Goal: Transaction & Acquisition: Purchase product/service

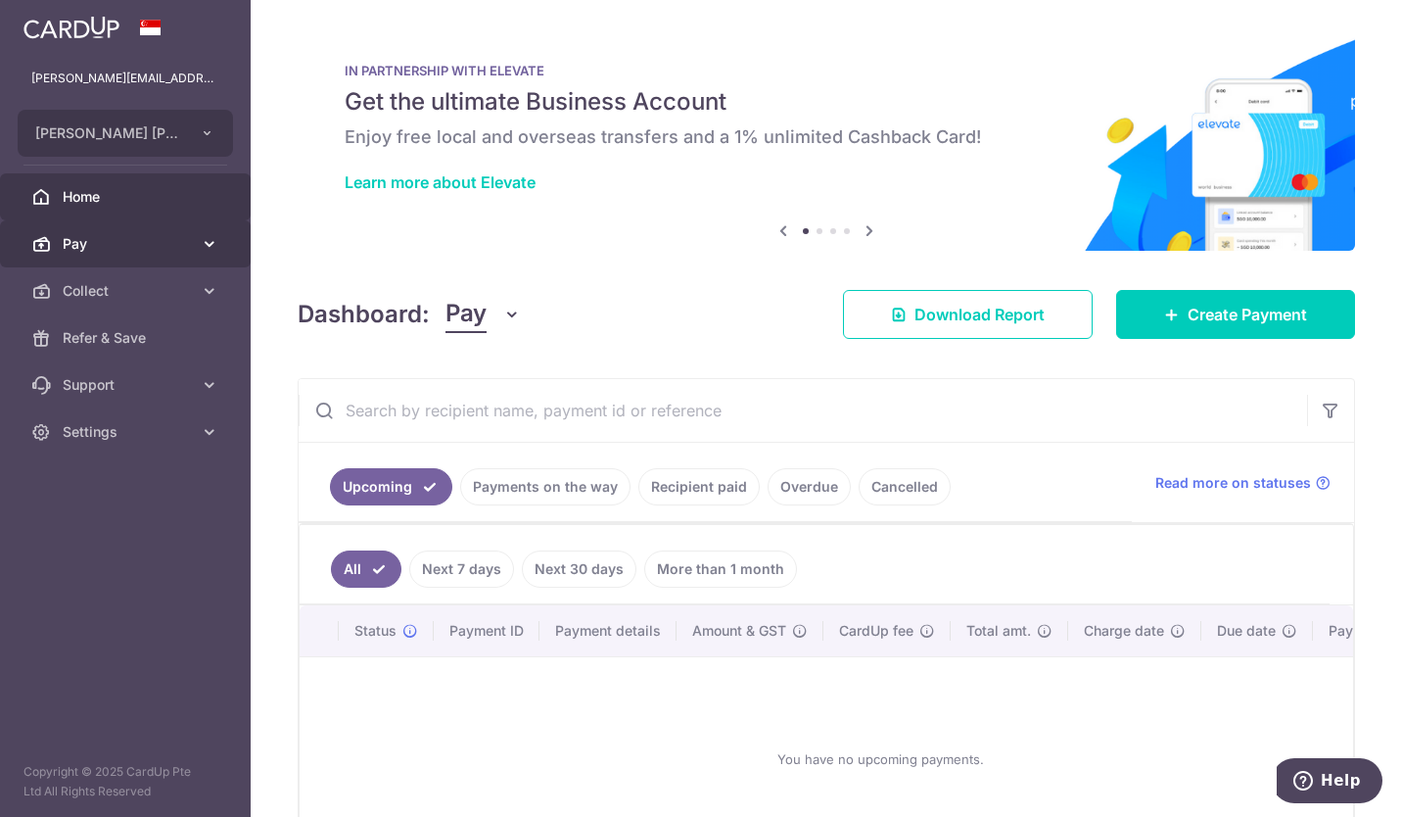
click at [133, 246] on span "Pay" at bounding box center [127, 244] width 129 height 20
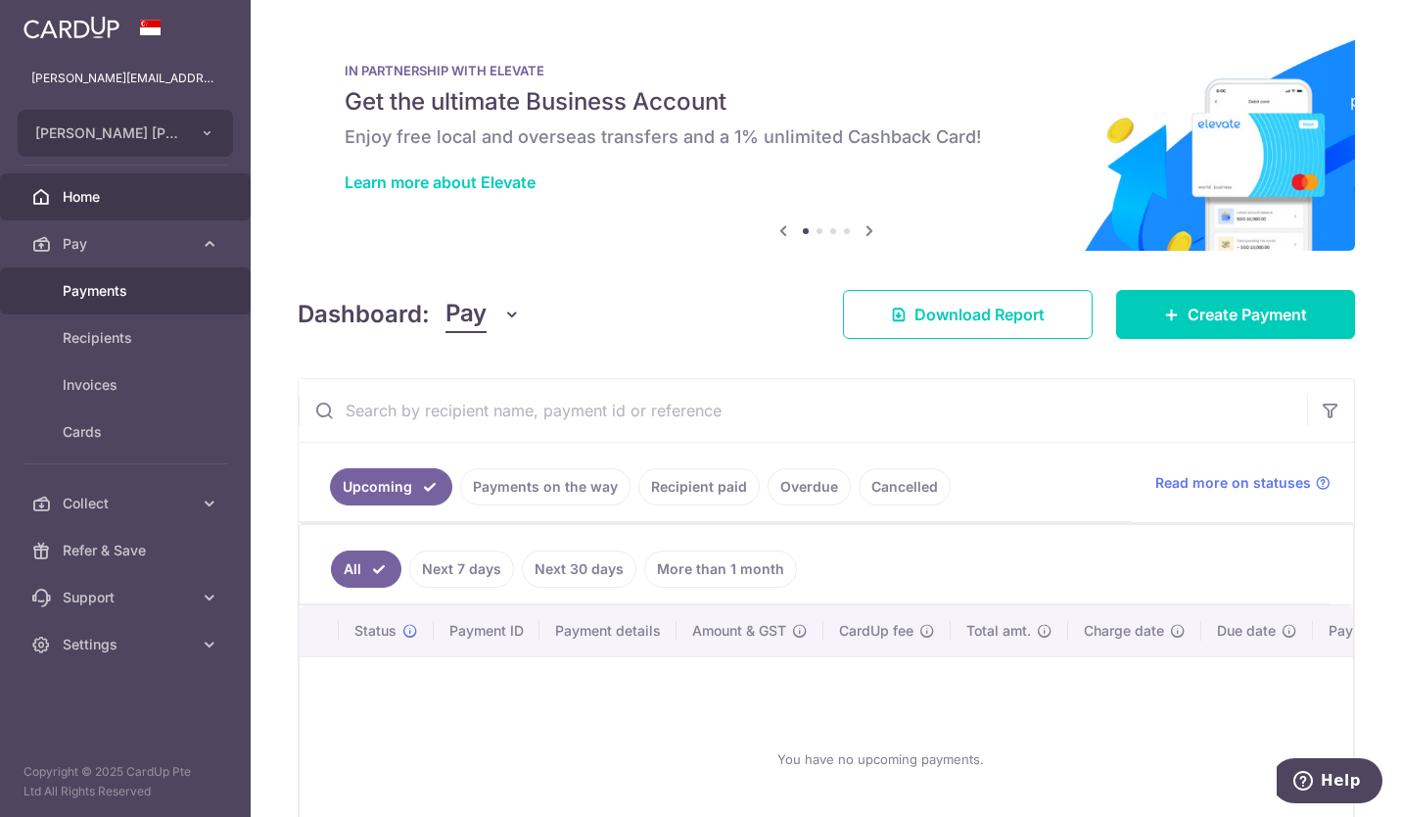
click at [122, 291] on span "Payments" at bounding box center [127, 291] width 129 height 20
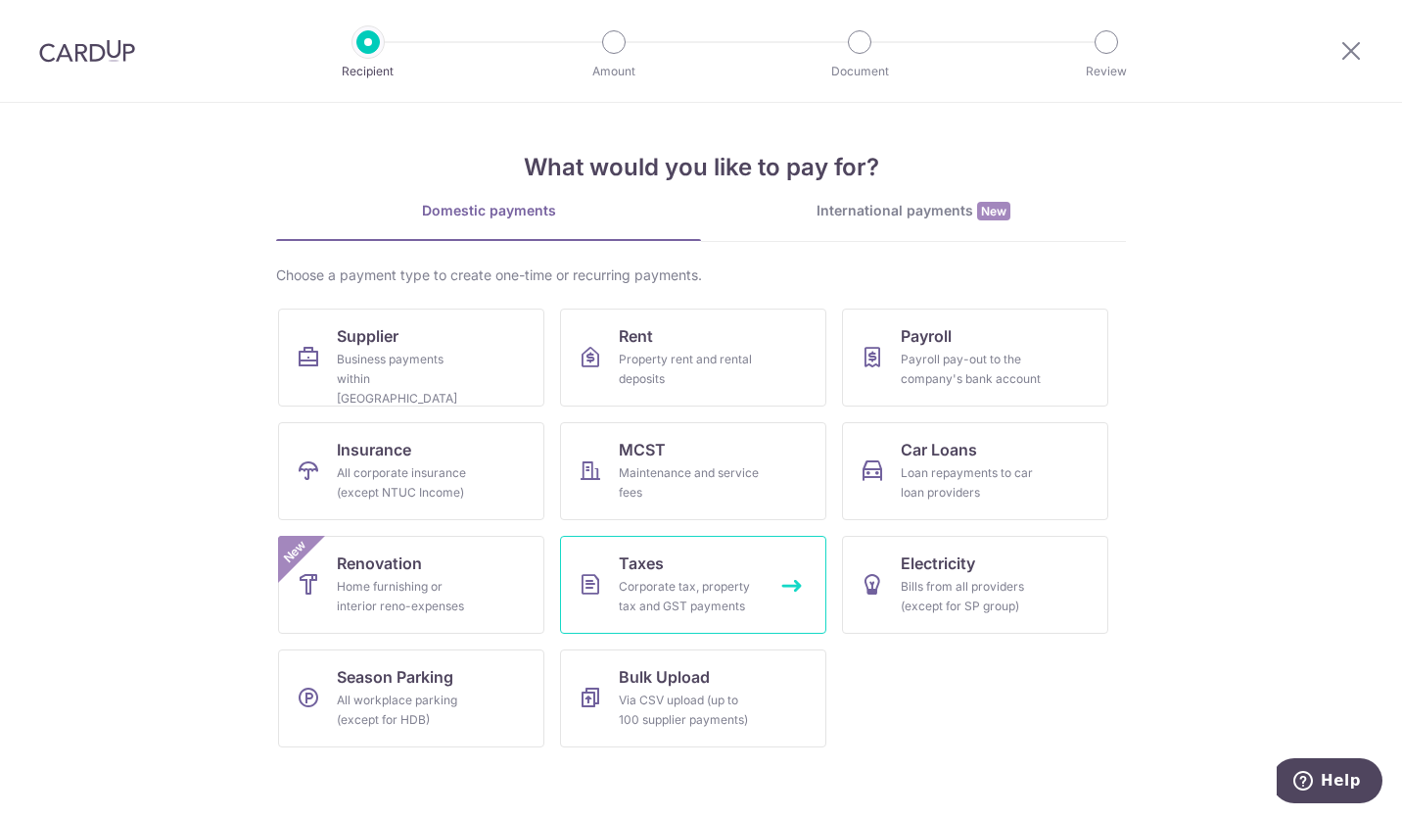
click at [687, 565] on link "Taxes Corporate tax, property tax and GST payments" at bounding box center [693, 585] width 266 height 98
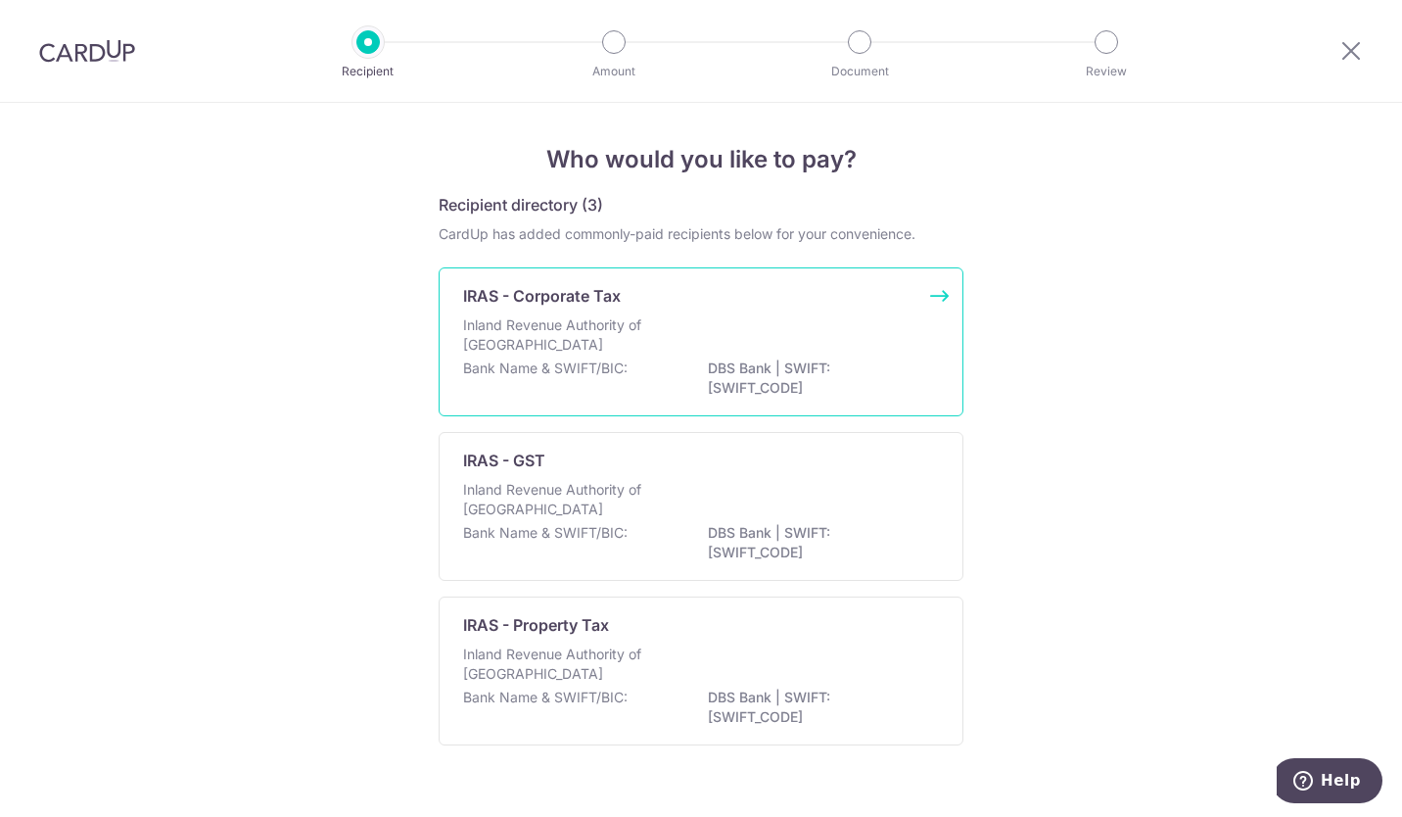
scroll to position [36, 0]
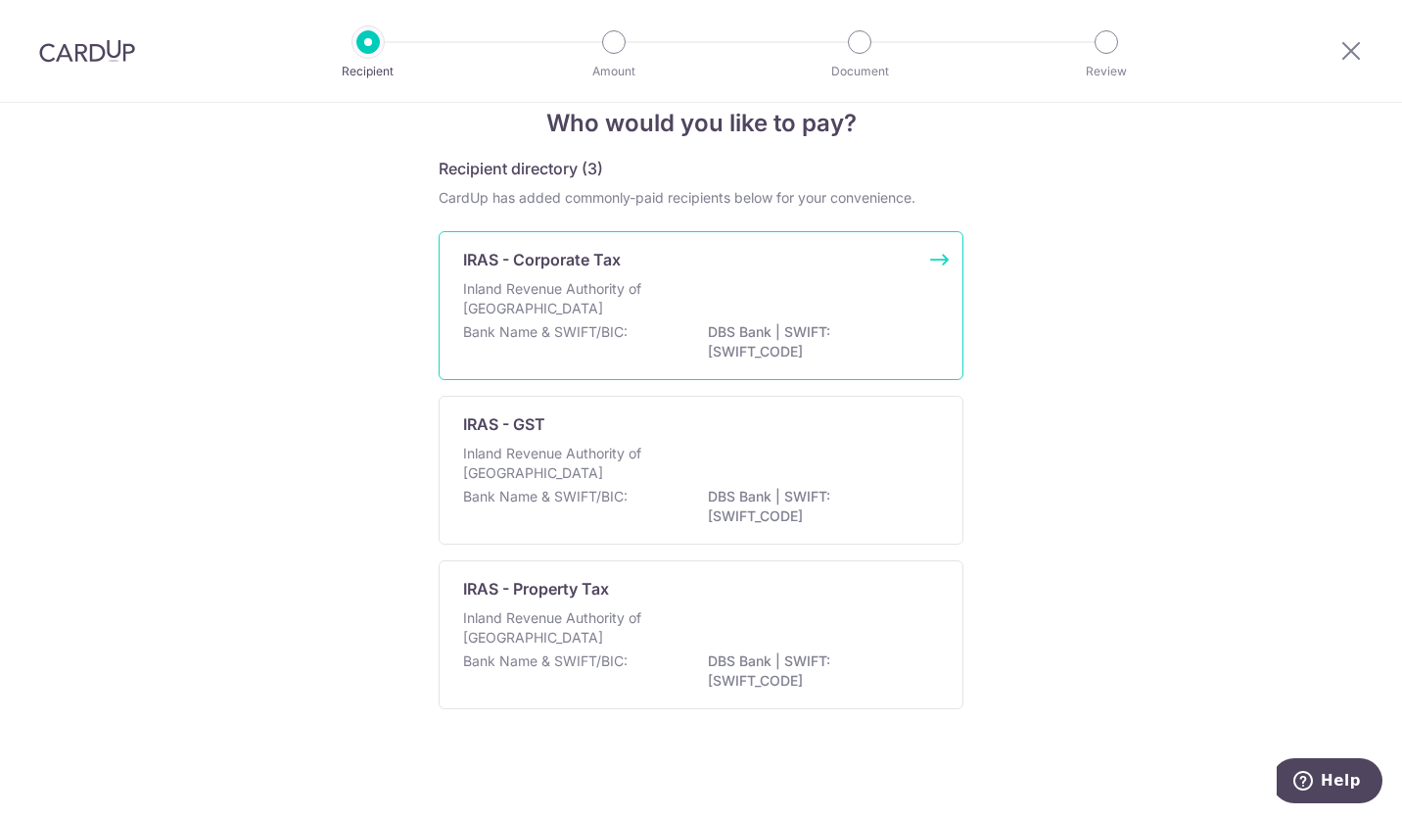
click at [933, 263] on div "IRAS - Corporate Tax Inland Revenue Authority of [GEOGRAPHIC_DATA] Bank Name & …" at bounding box center [701, 305] width 525 height 149
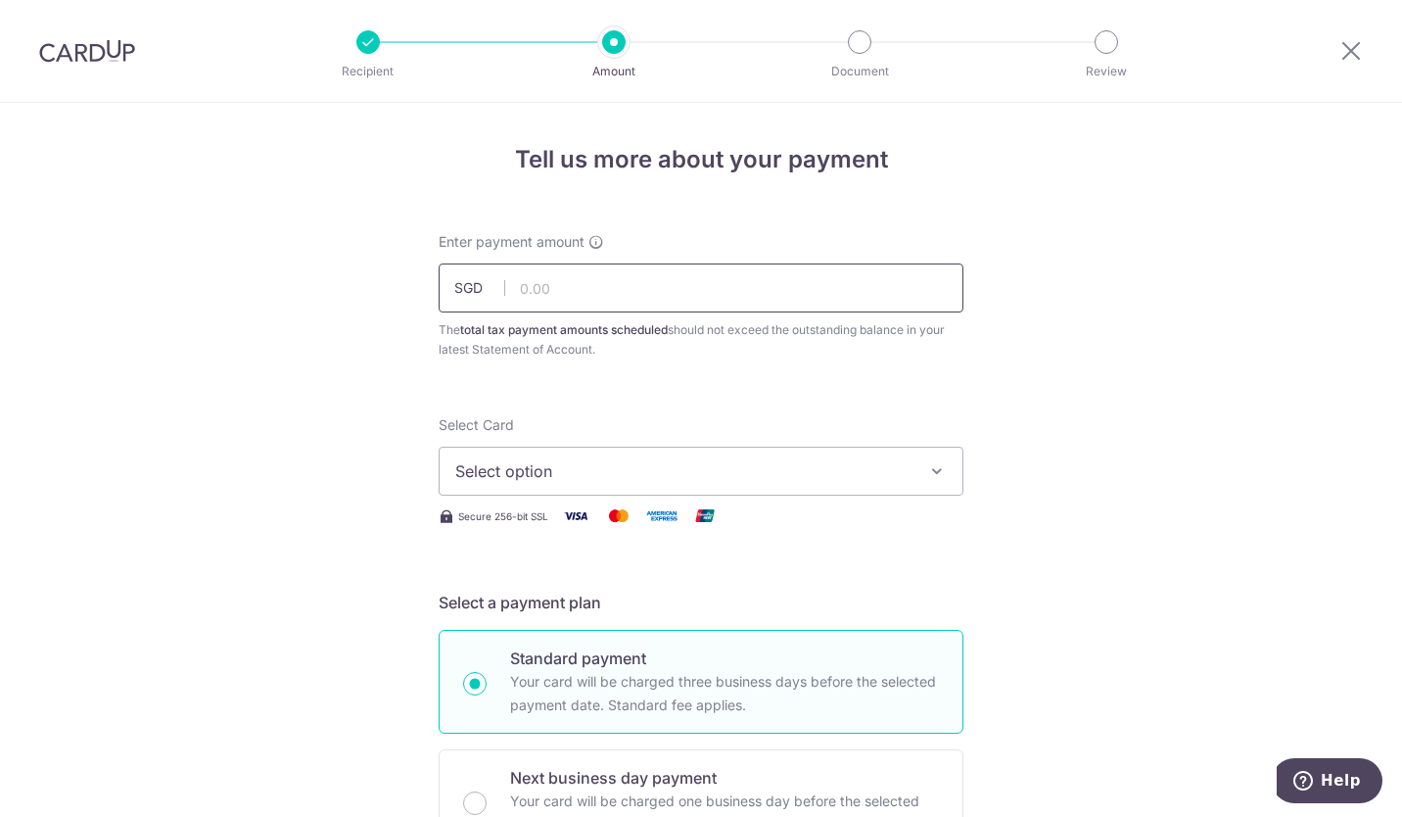
click at [622, 288] on input "text" at bounding box center [701, 287] width 525 height 49
type input "1,725.00"
type input "25530172198018"
type input "WTTAIJIAEN"
type input "BOFF185"
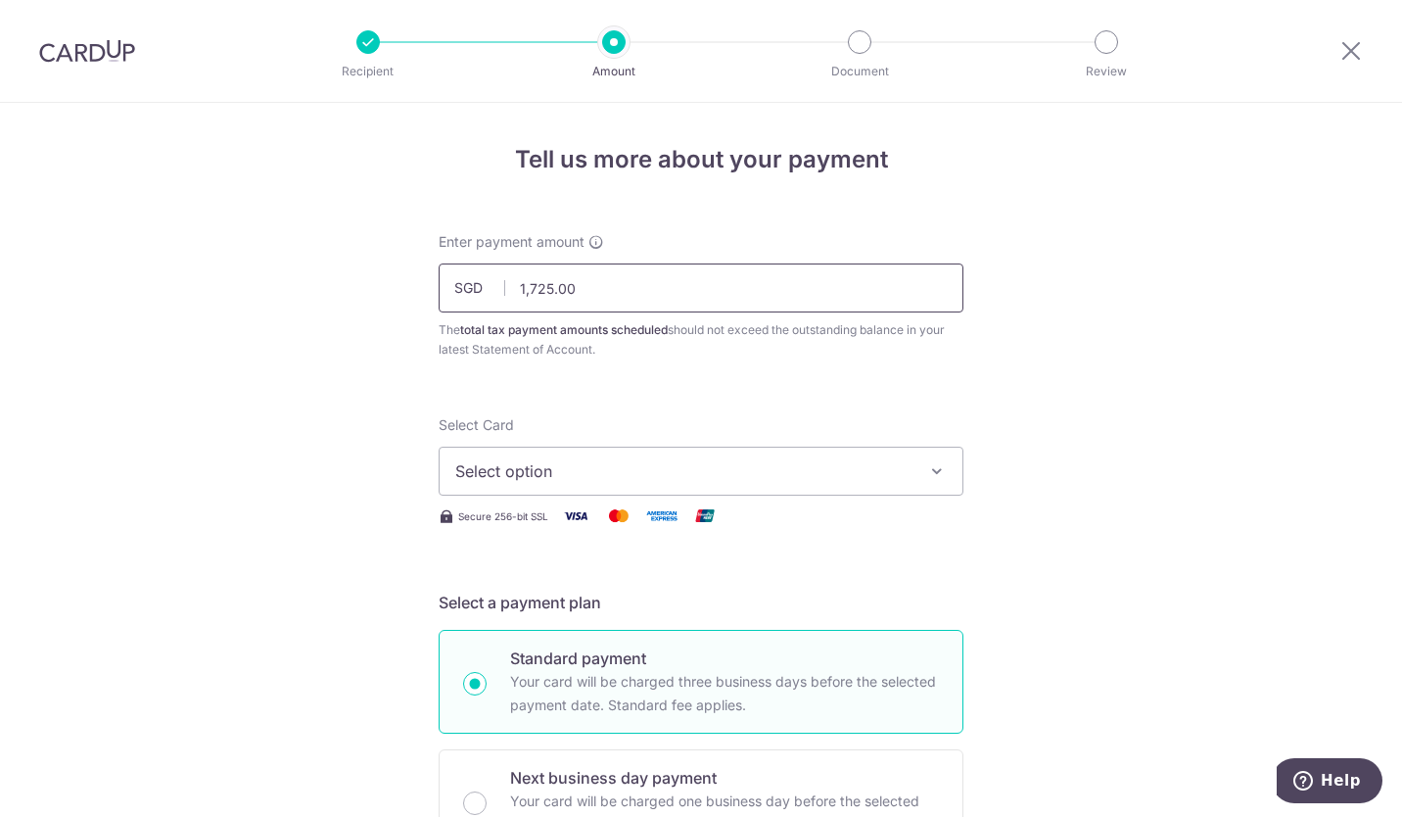
scroll to position [542, 0]
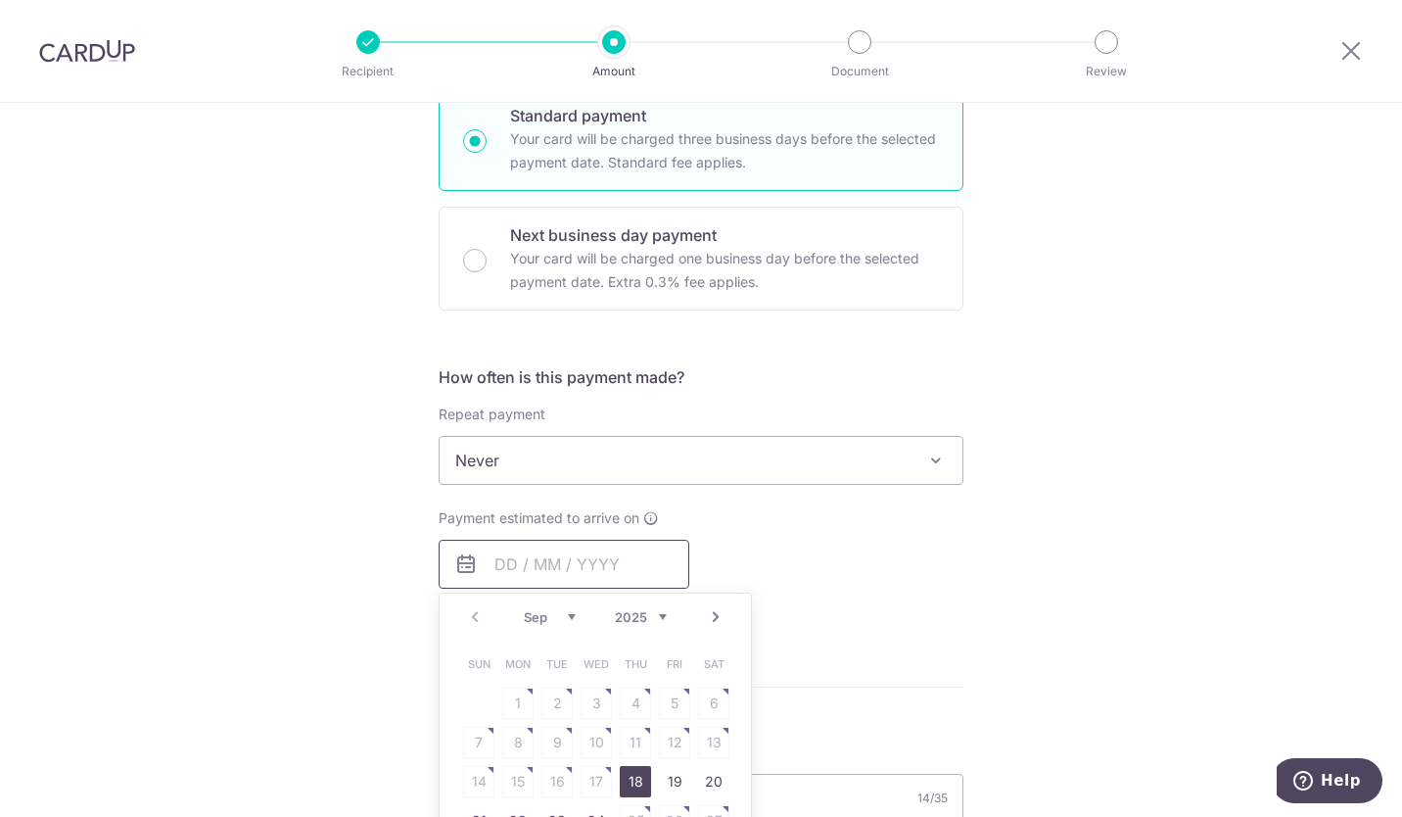
type input "1,725.00"
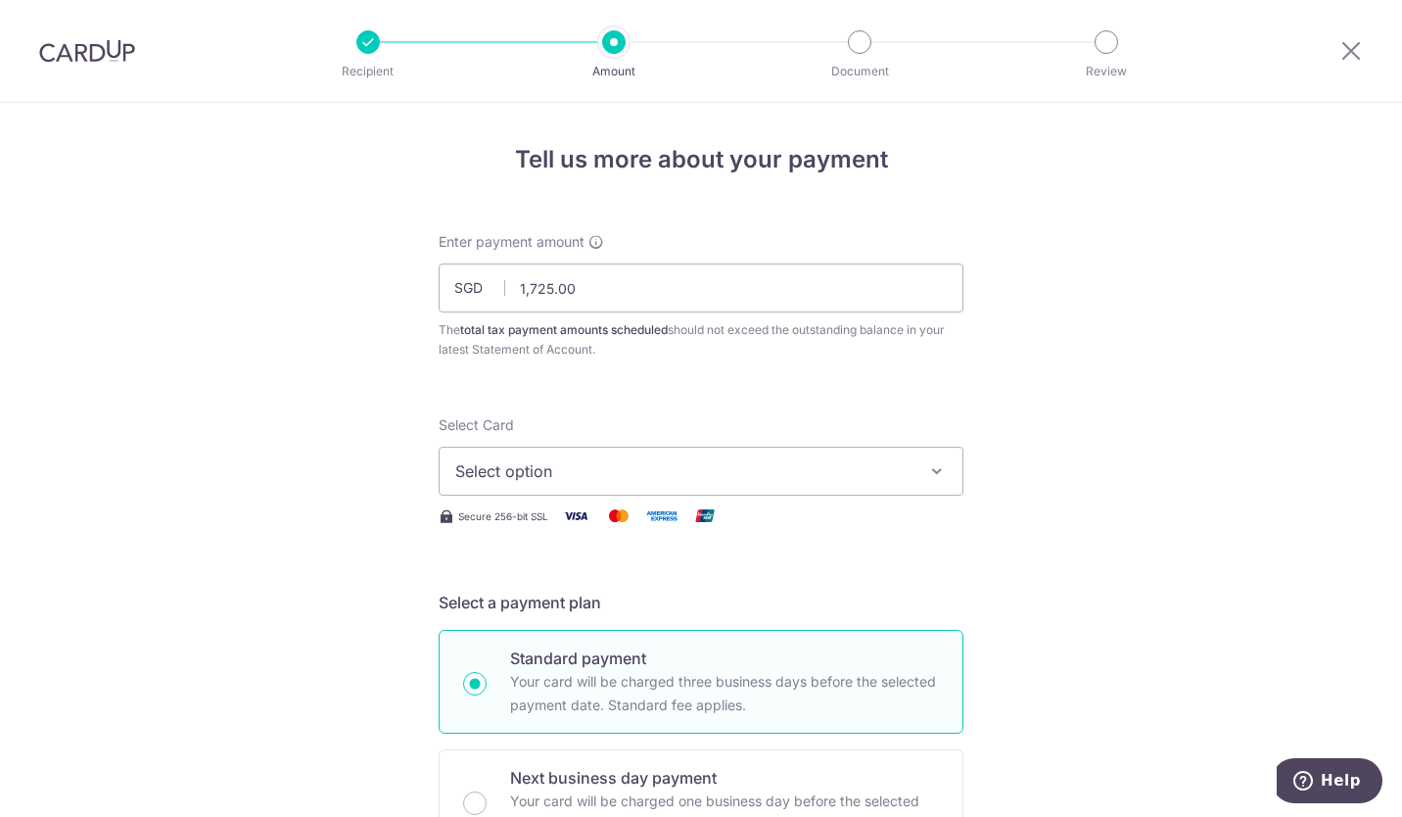
click at [708, 466] on span "Select option" at bounding box center [683, 470] width 456 height 23
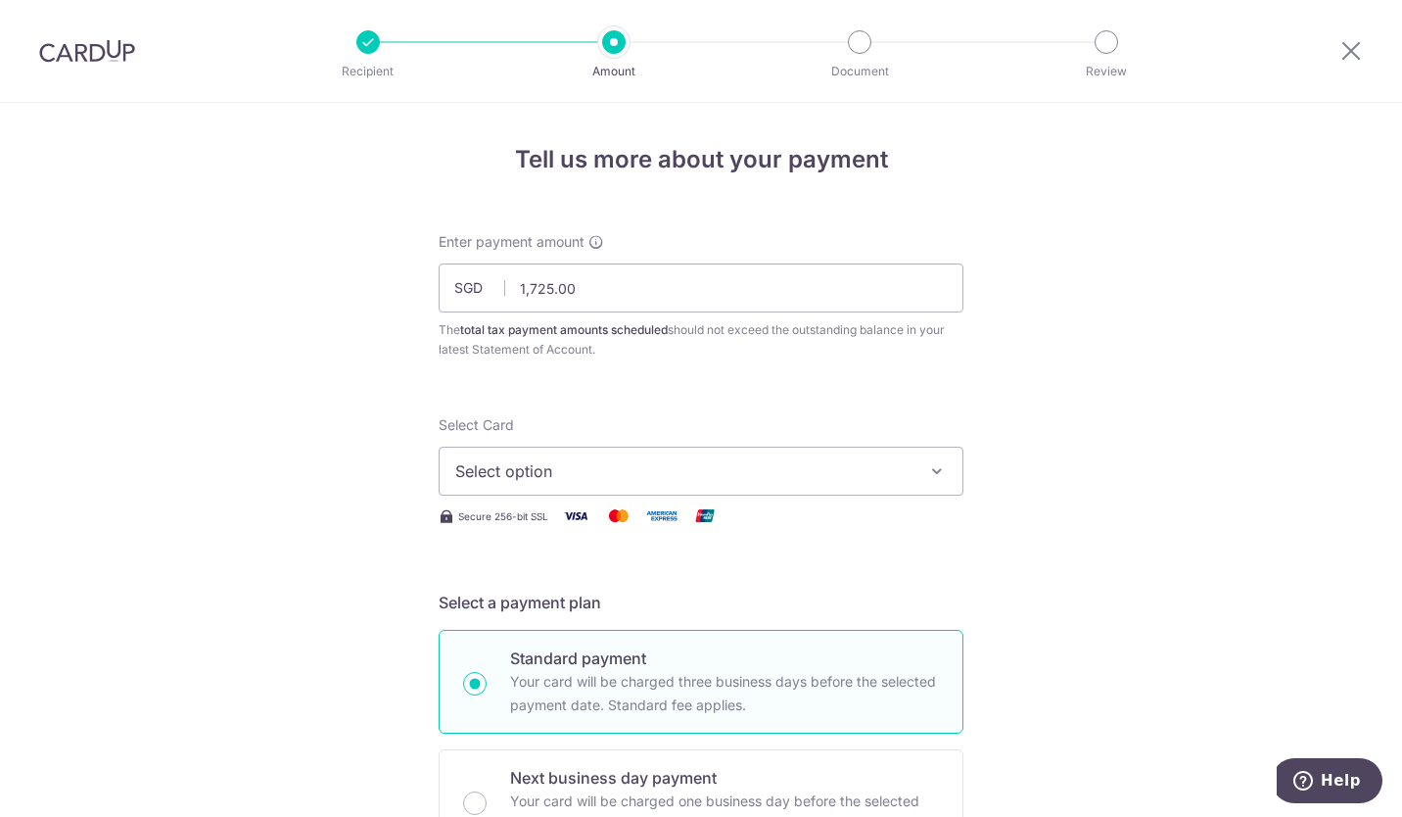
scroll to position [783, 0]
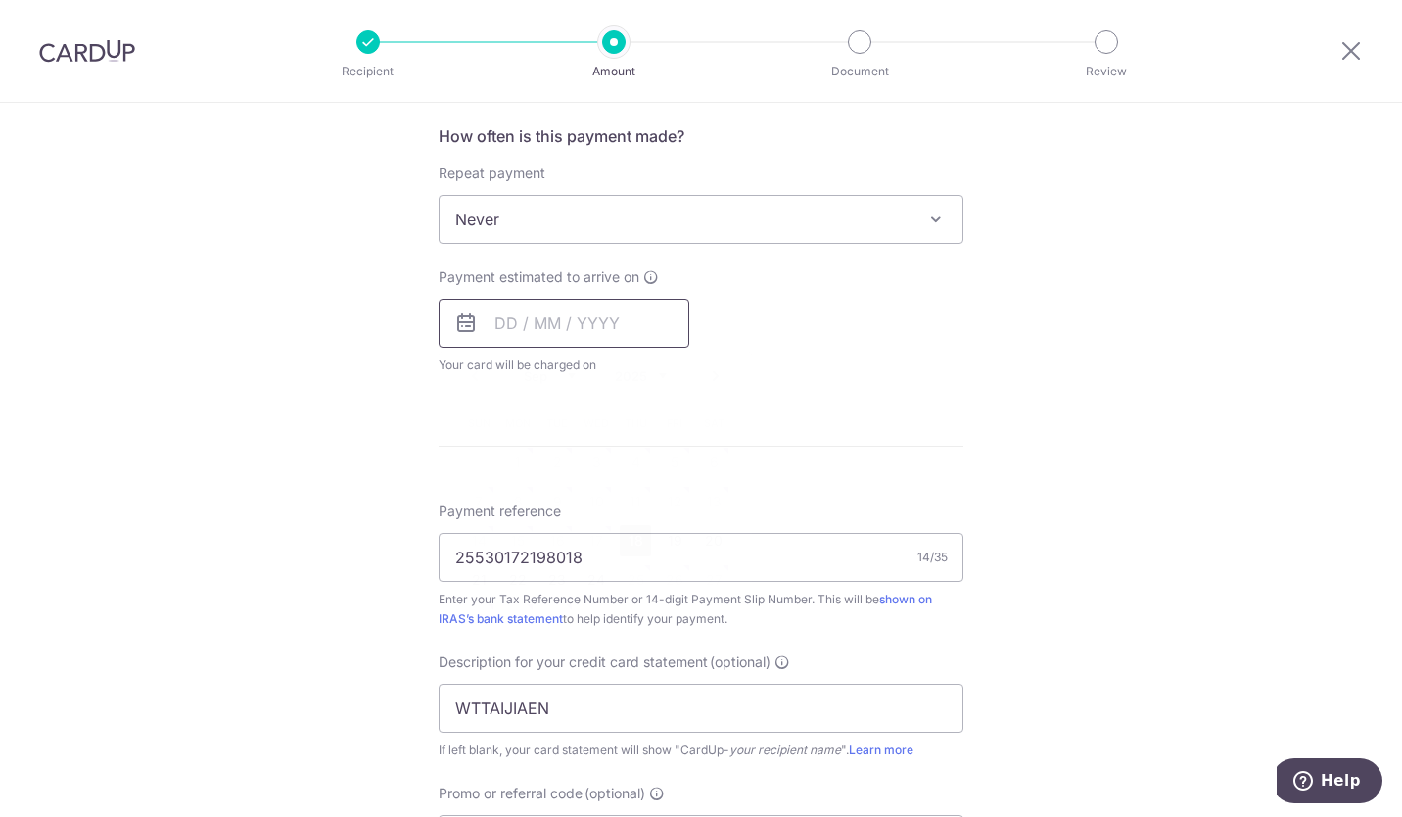
click at [597, 327] on input "text" at bounding box center [564, 323] width 251 height 49
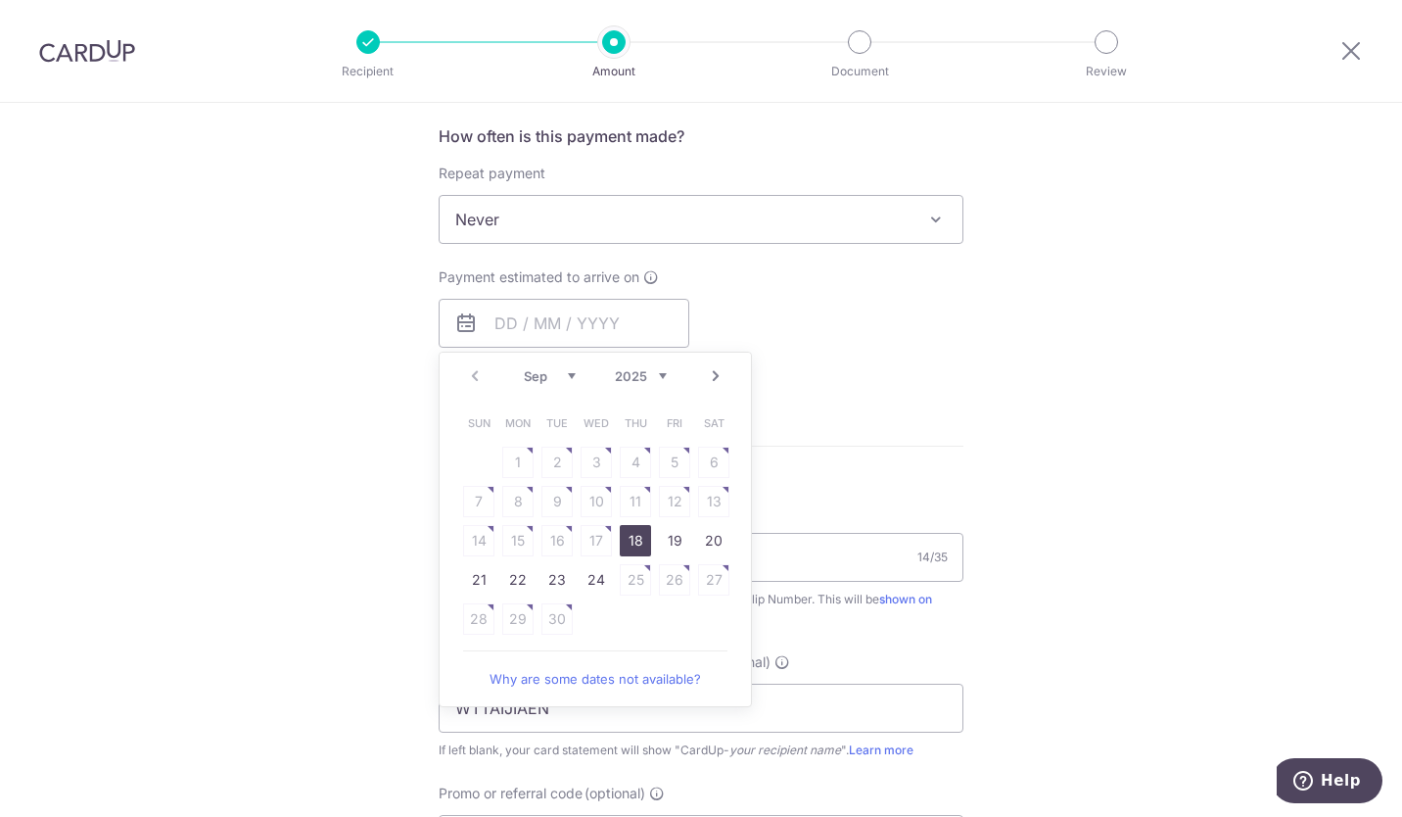
click at [642, 537] on link "18" at bounding box center [635, 540] width 31 height 31
type input "[DATE]"
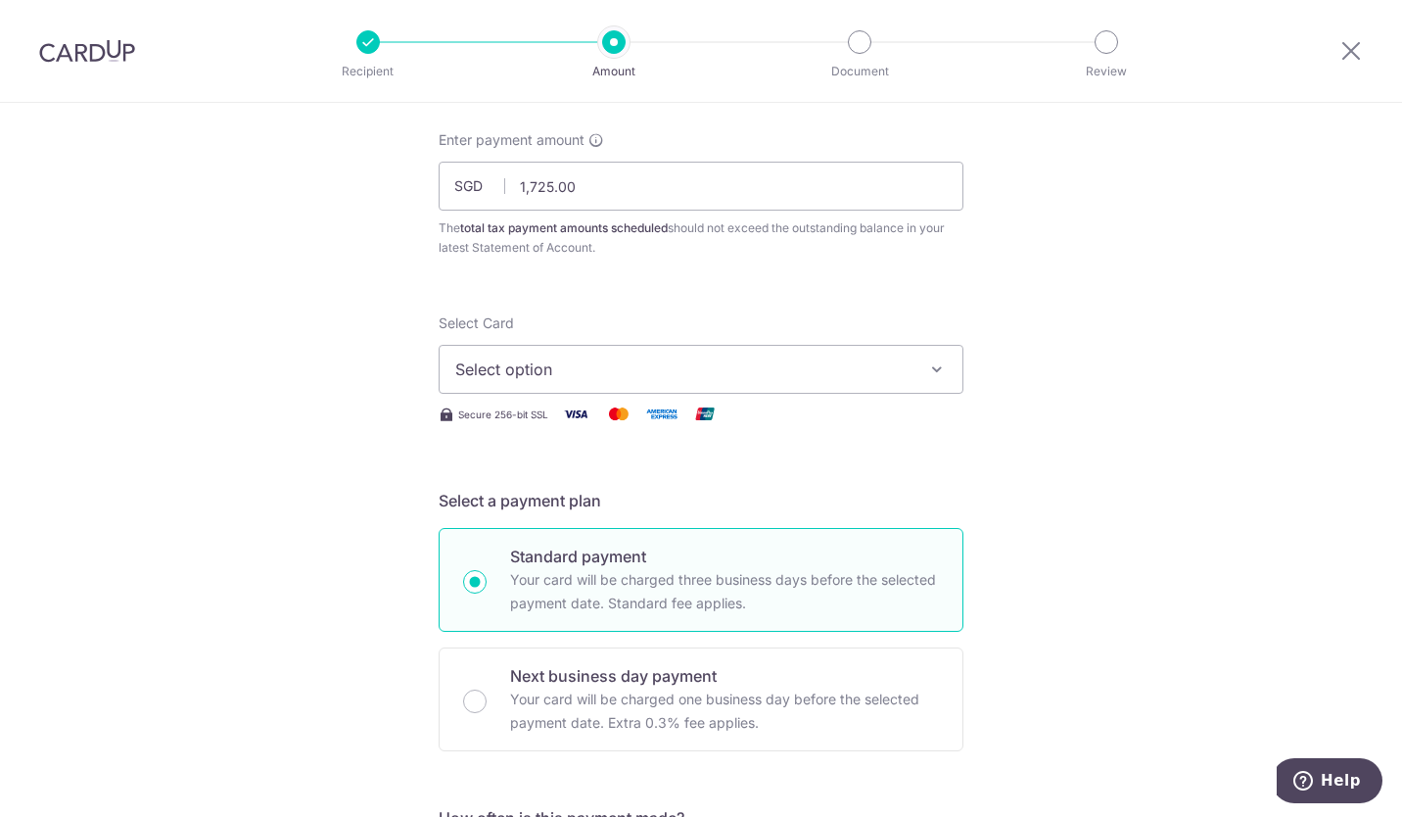
scroll to position [0, 0]
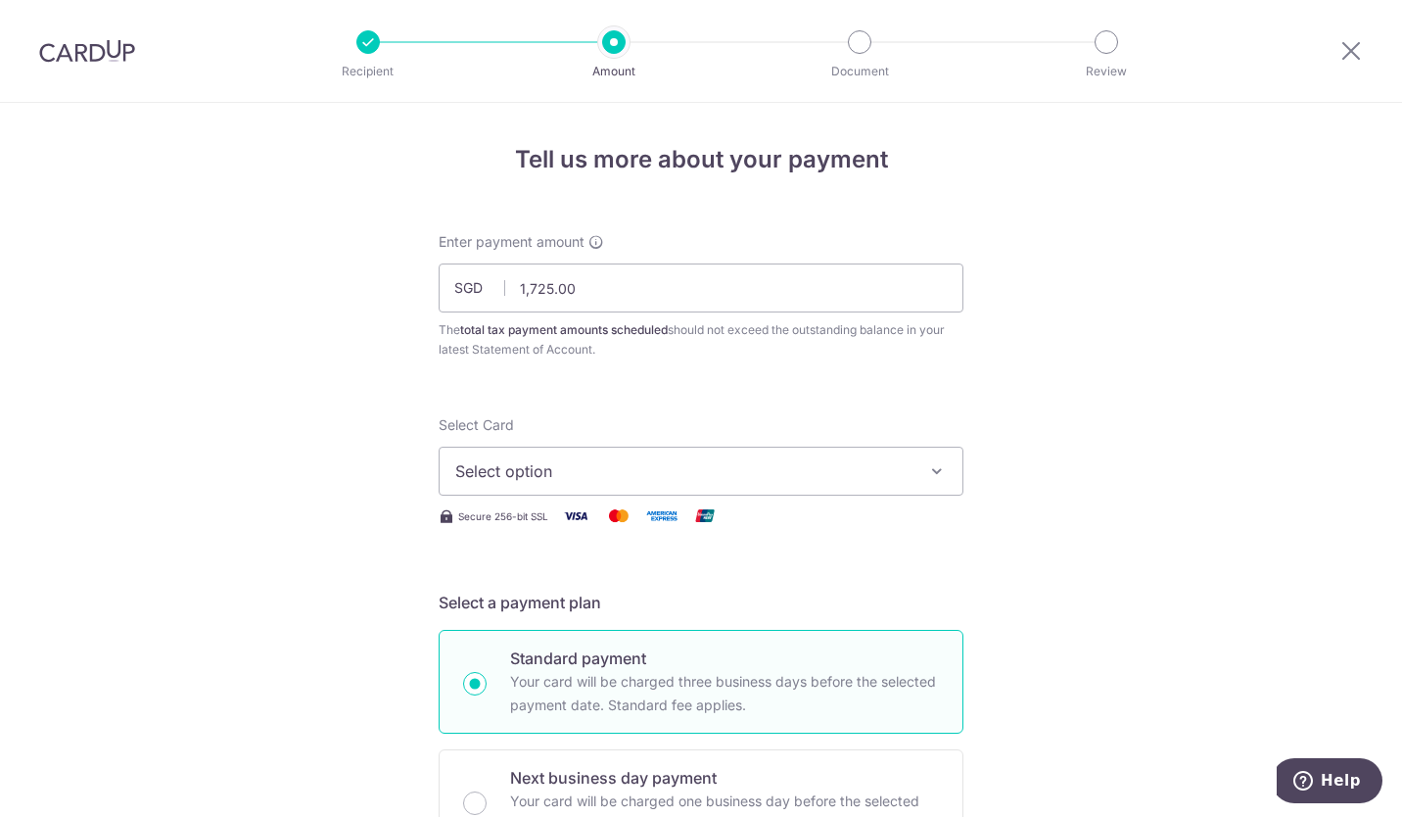
click at [876, 466] on span "Select option" at bounding box center [683, 470] width 456 height 23
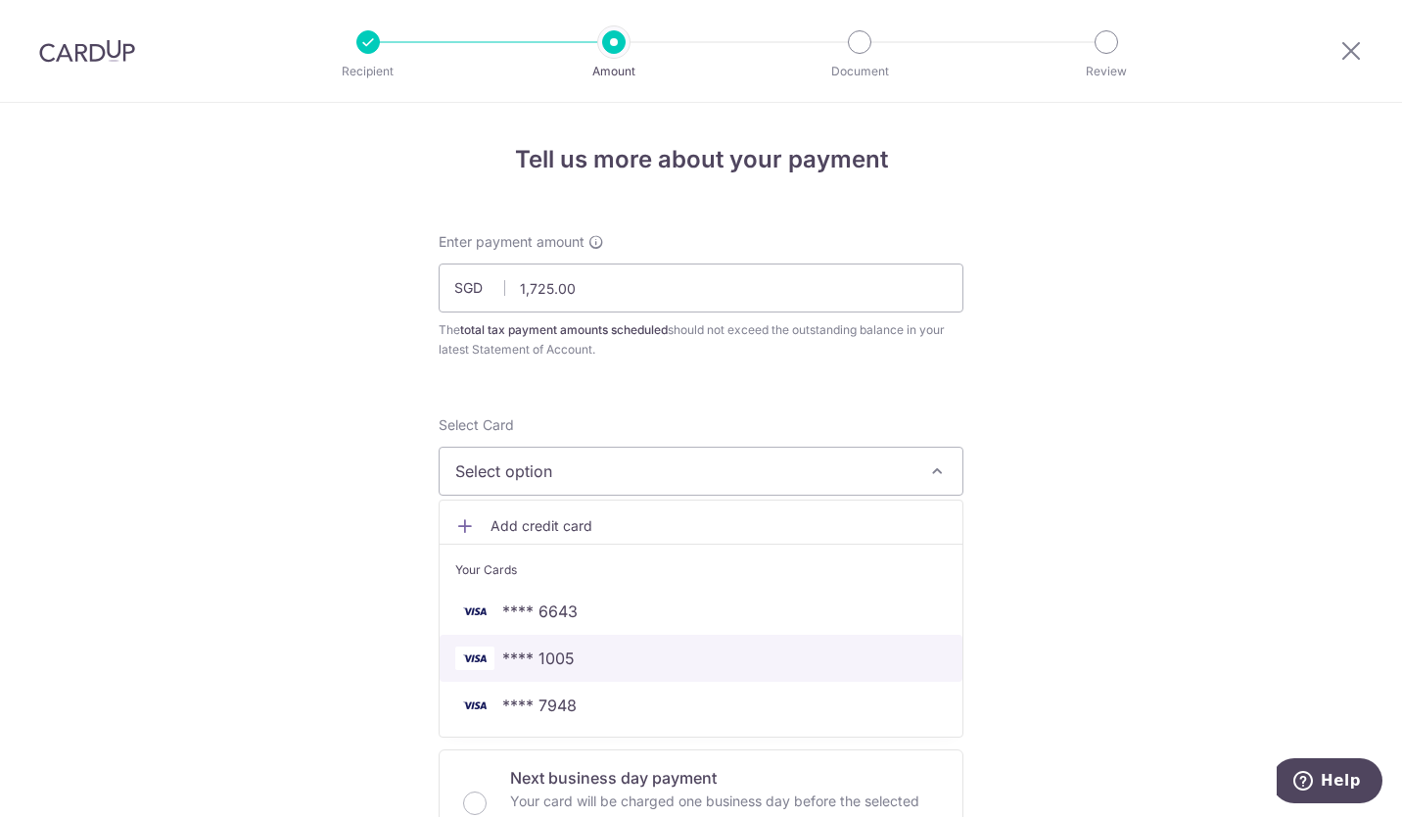
drag, startPoint x: 664, startPoint y: 658, endPoint x: 896, endPoint y: 549, distance: 256.2
click at [664, 658] on span "**** 1005" at bounding box center [701, 657] width 492 height 23
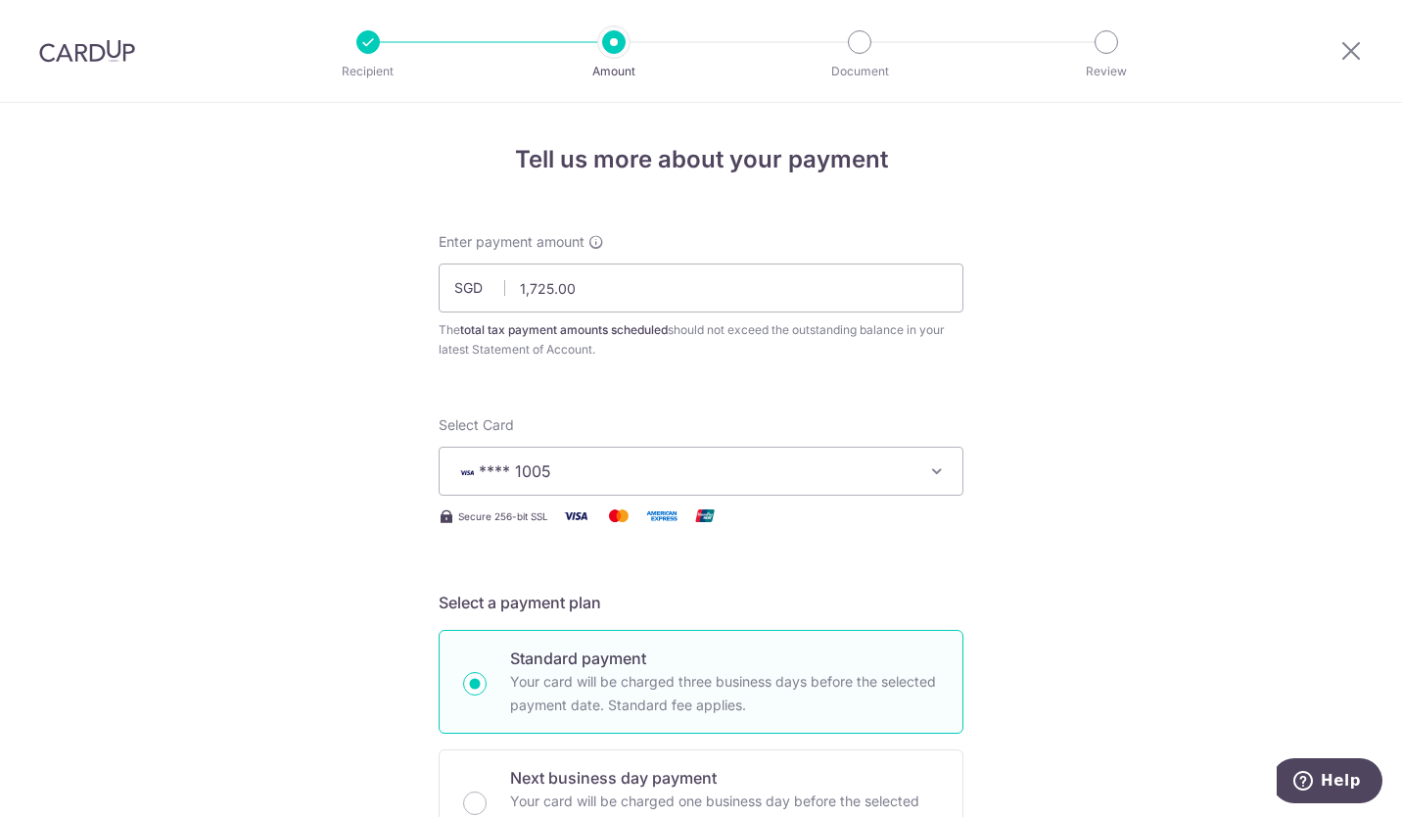
scroll to position [1404, 0]
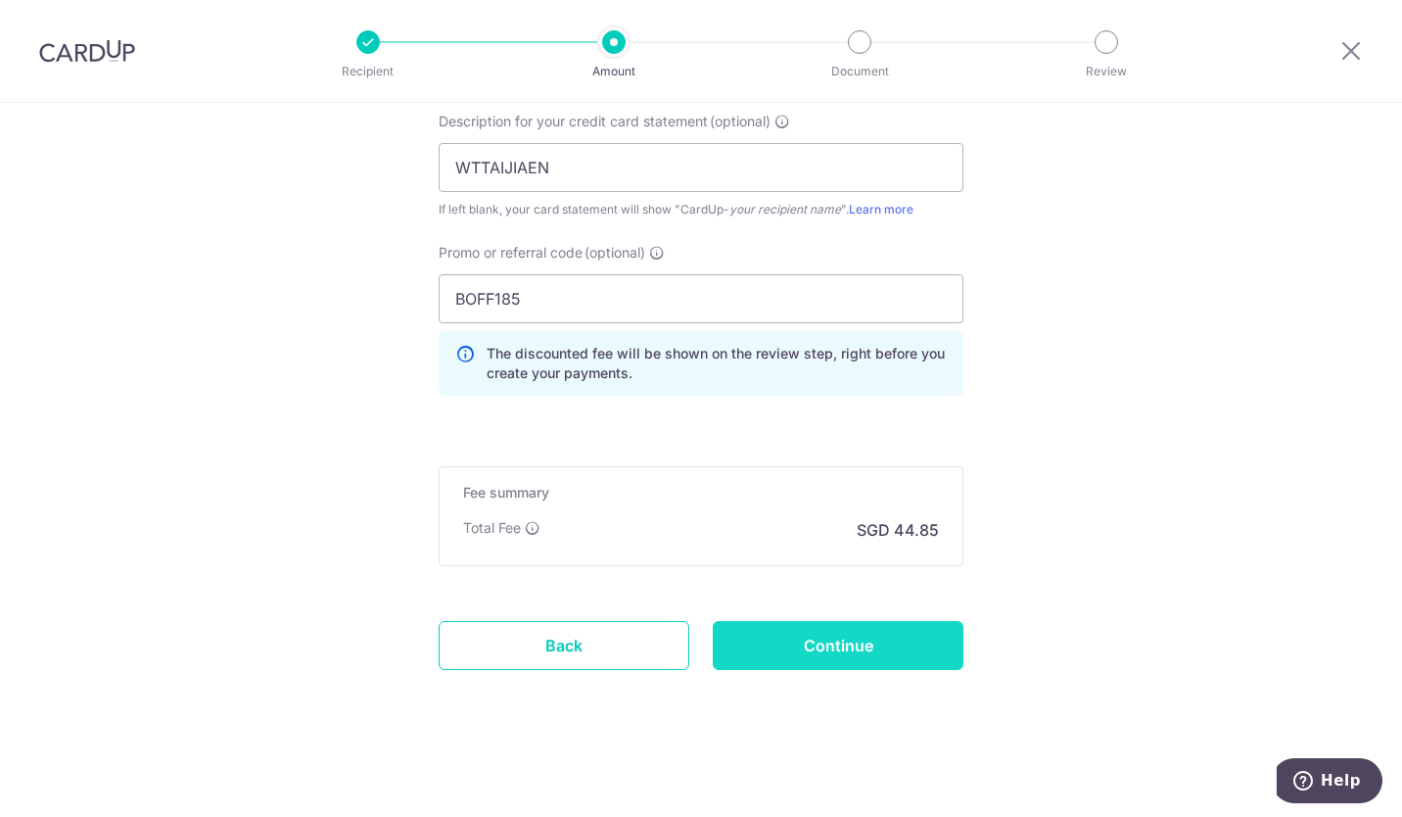
click at [812, 646] on input "Continue" at bounding box center [838, 645] width 251 height 49
type input "Create Schedule"
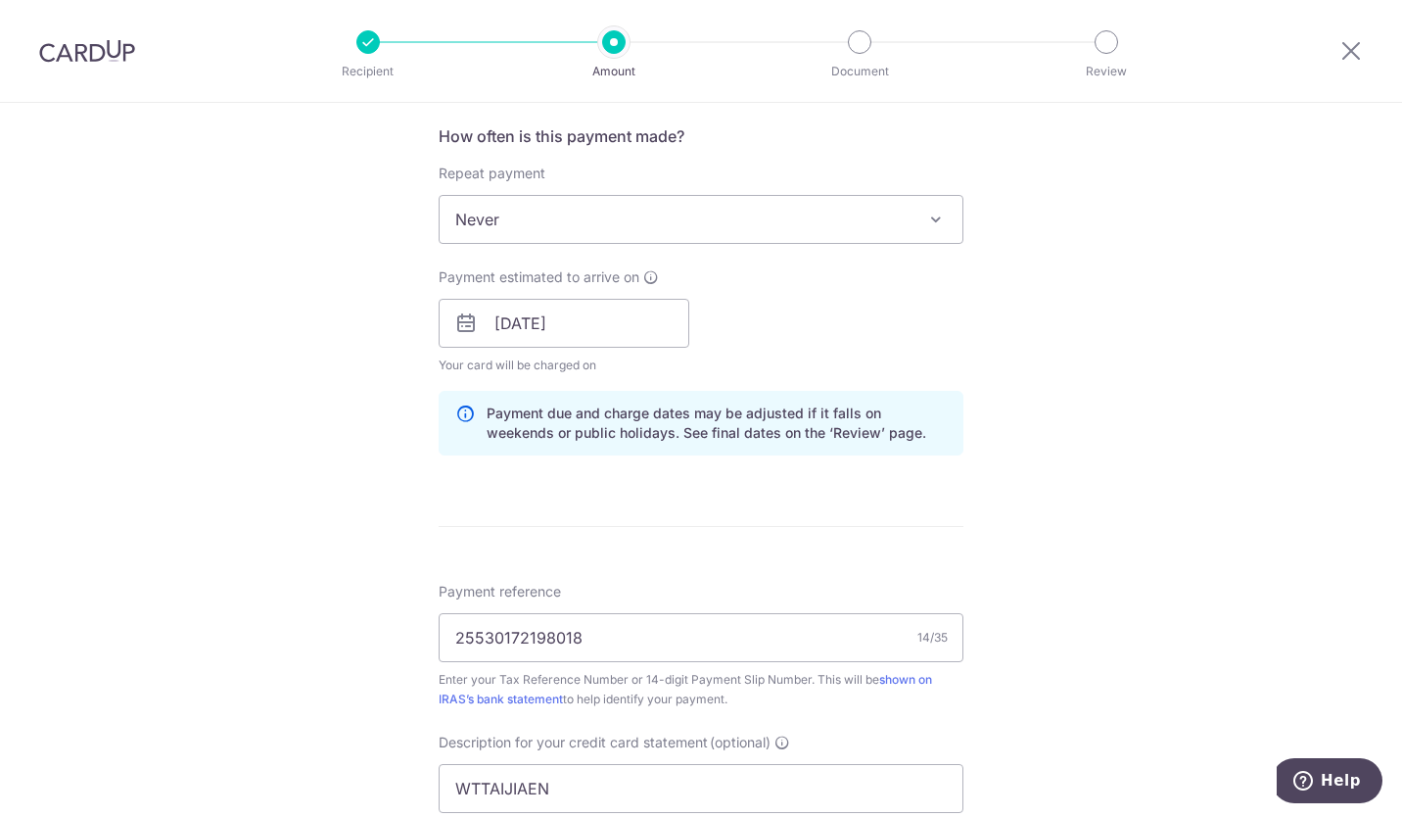
scroll to position [1431, 0]
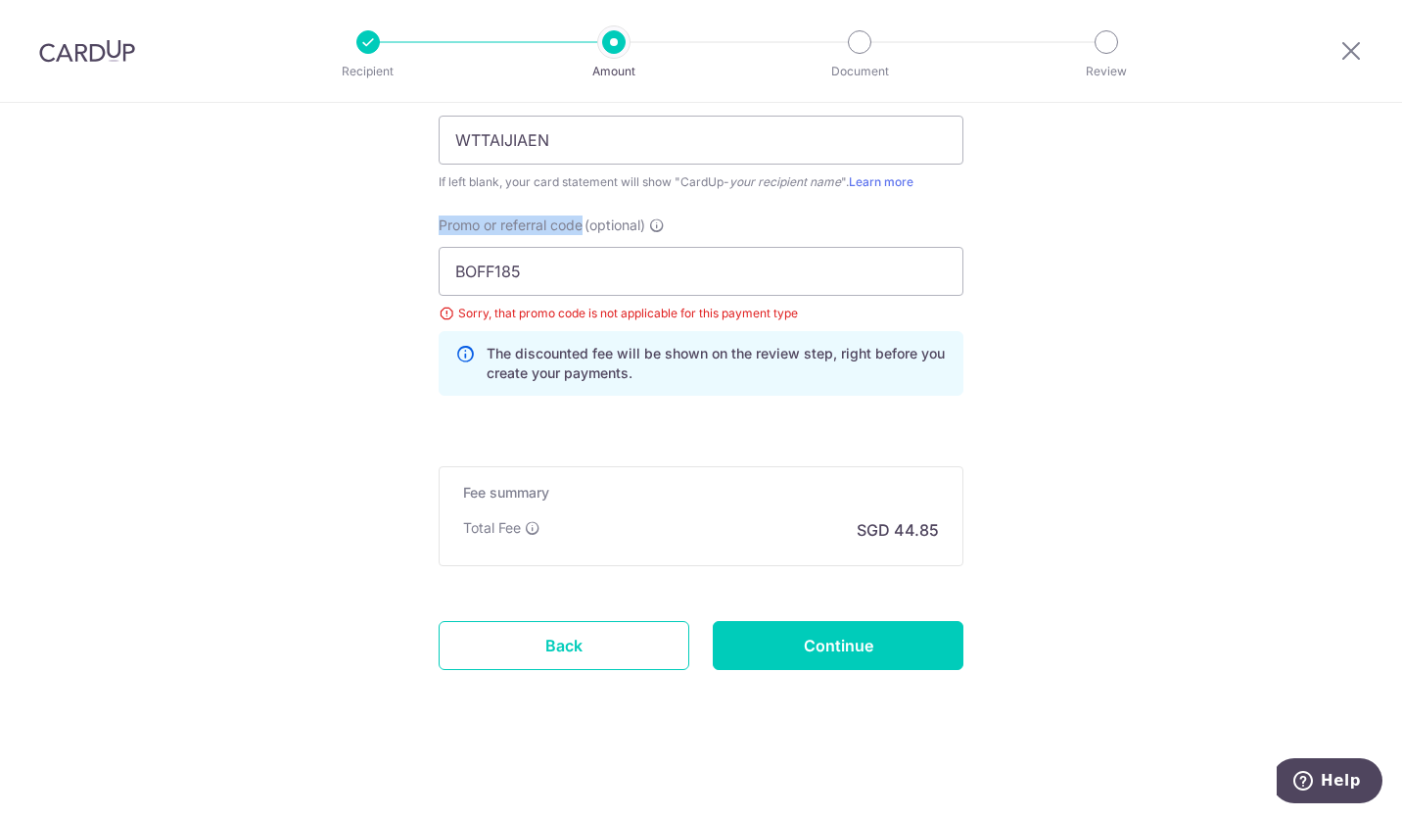
drag, startPoint x: 434, startPoint y: 222, endPoint x: 581, endPoint y: 230, distance: 147.1
click at [581, 230] on label "Promo or referral code (optional)" at bounding box center [552, 225] width 226 height 20
copy span "Promo or referral code"
drag, startPoint x: 562, startPoint y: 277, endPoint x: 398, endPoint y: 278, distance: 164.5
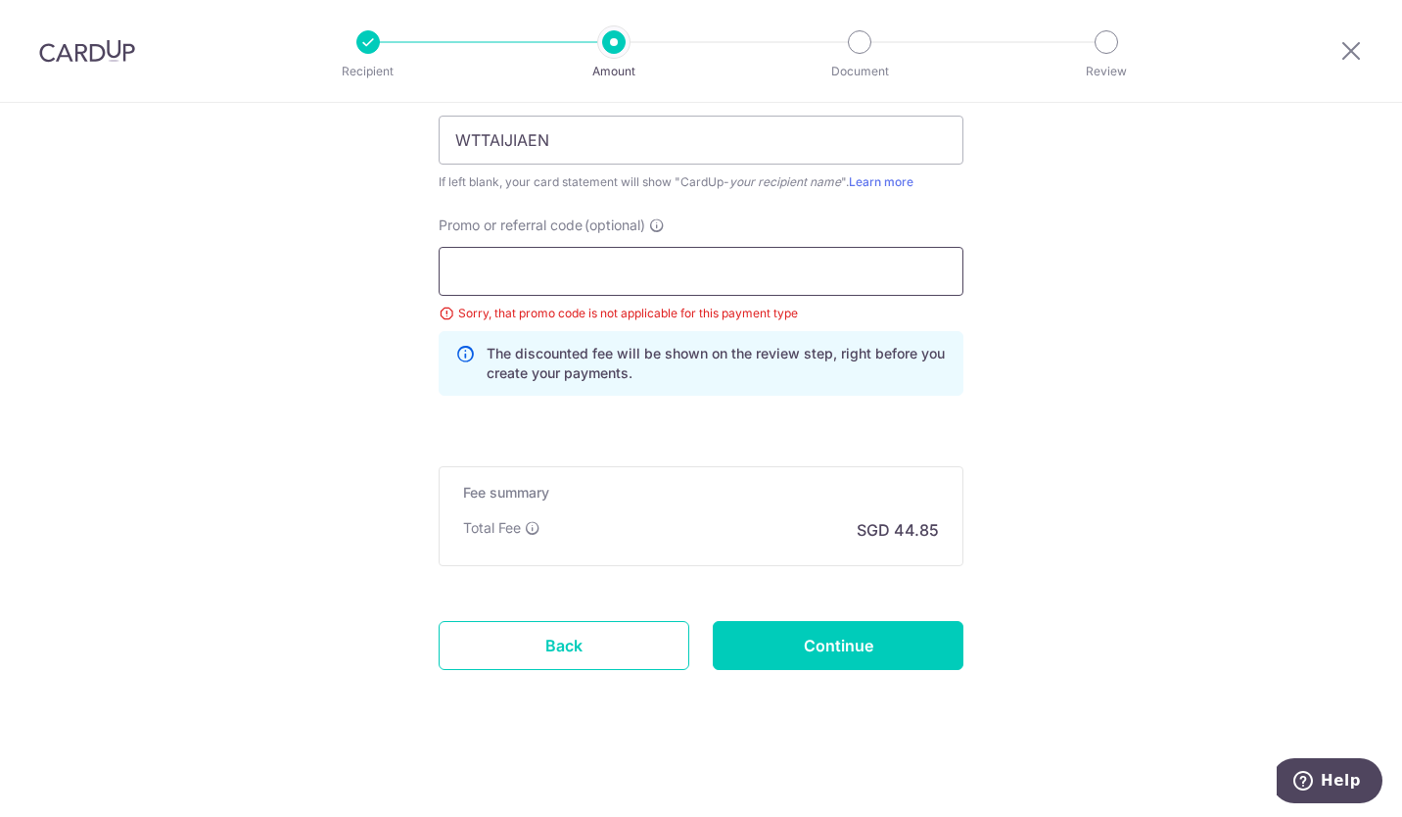
scroll to position [1343, 0]
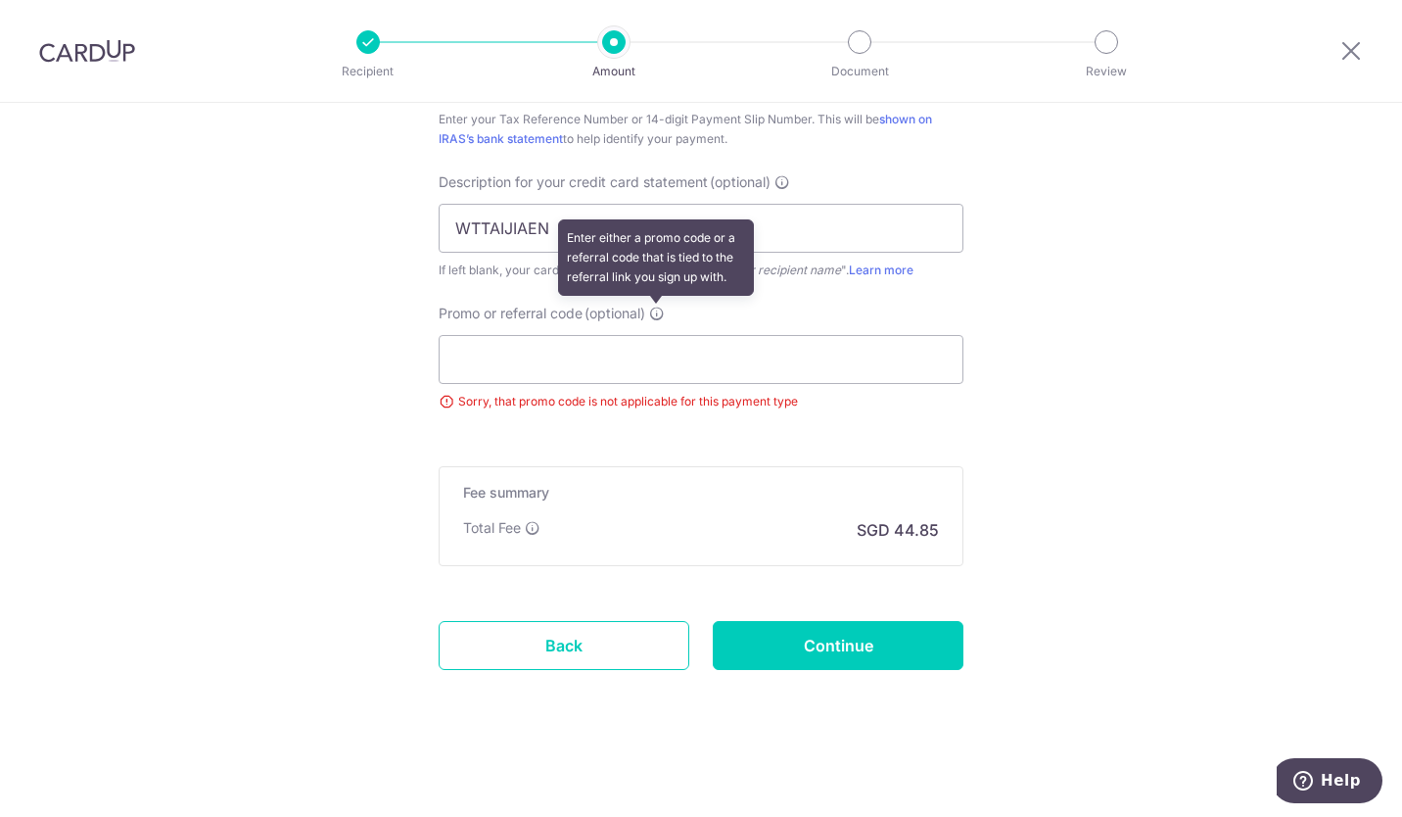
click at [652, 316] on icon at bounding box center [657, 313] width 16 height 16
click at [652, 335] on input "Promo or referral code (optional) Enter either a promo code or a referral code …" at bounding box center [701, 359] width 525 height 49
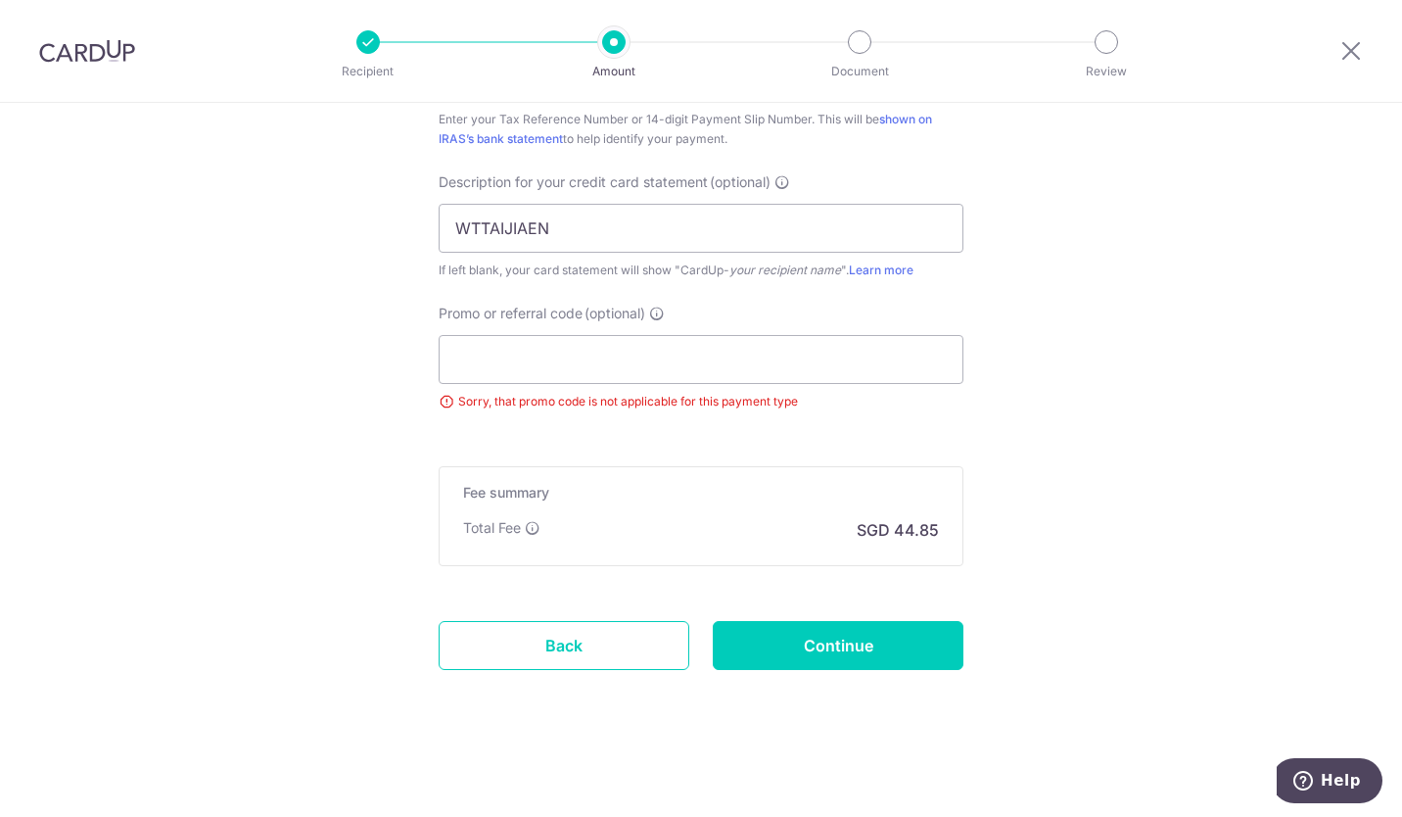
click at [607, 311] on span "(optional)" at bounding box center [615, 314] width 61 height 20
click at [607, 335] on input "Promo or referral code (optional)" at bounding box center [701, 359] width 525 height 49
click at [842, 625] on input "Continue" at bounding box center [838, 645] width 251 height 49
type input "Update Schedule"
